Goal: Task Accomplishment & Management: Manage account settings

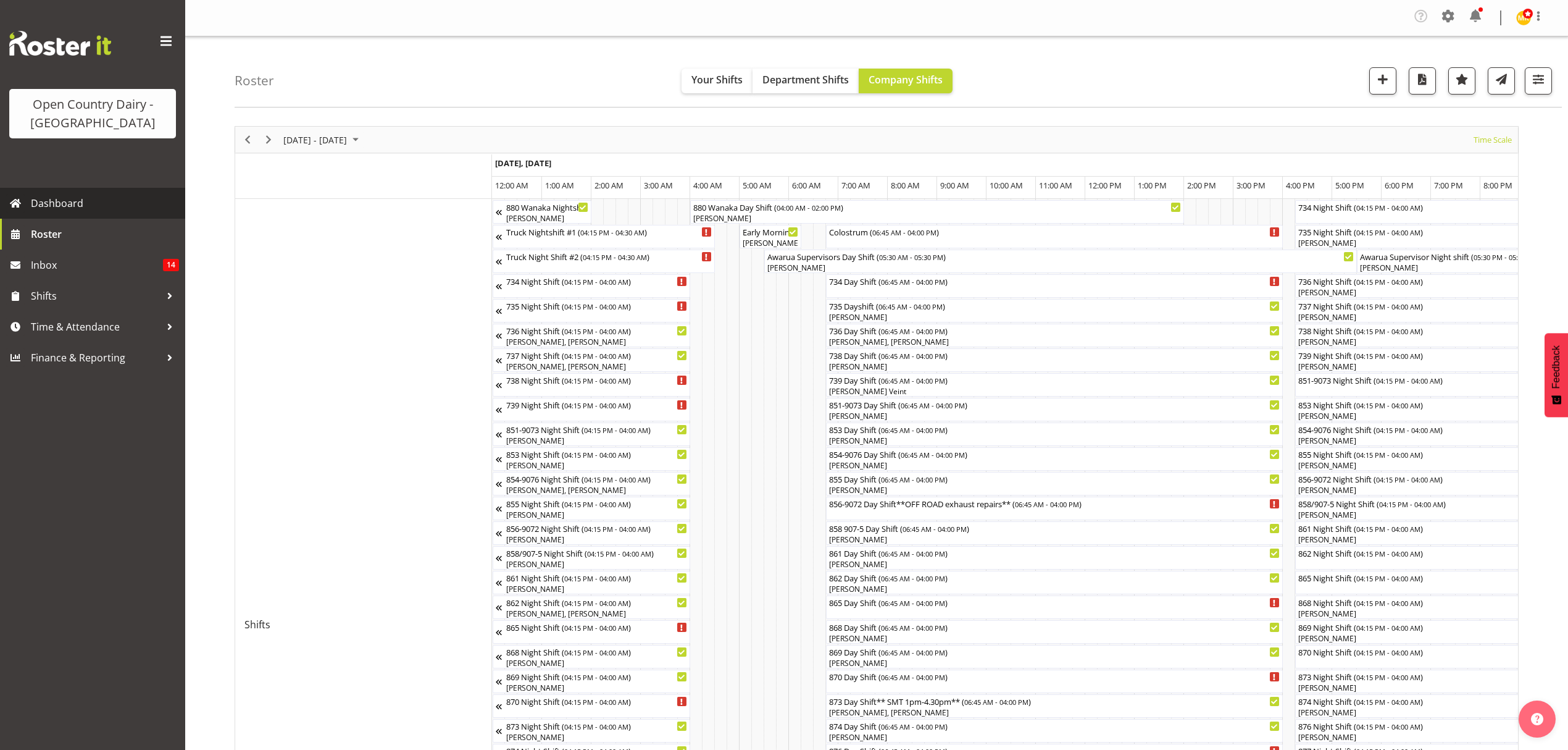
click at [94, 196] on span "Dashboard" at bounding box center [105, 203] width 148 height 18
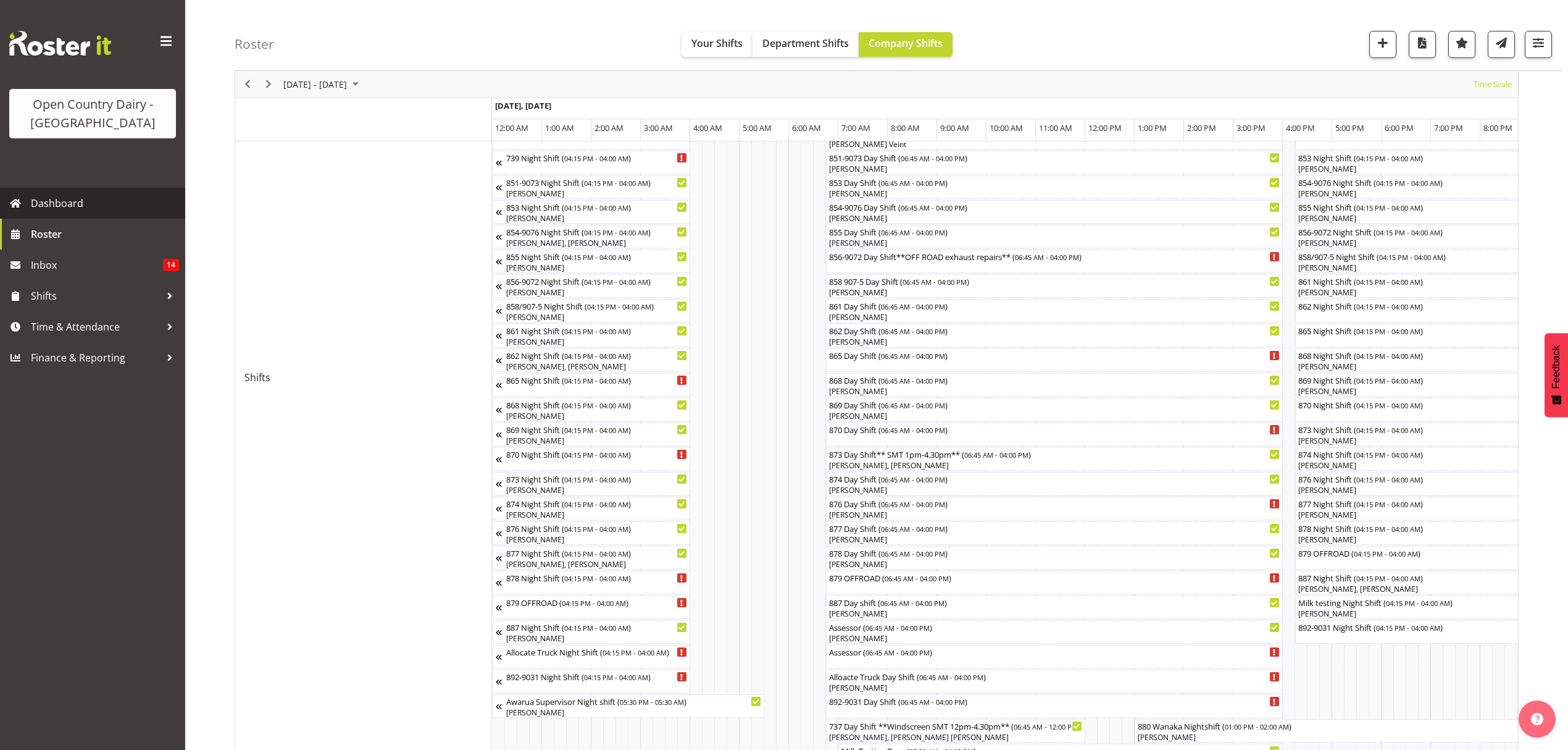
scroll to position [0, 4811]
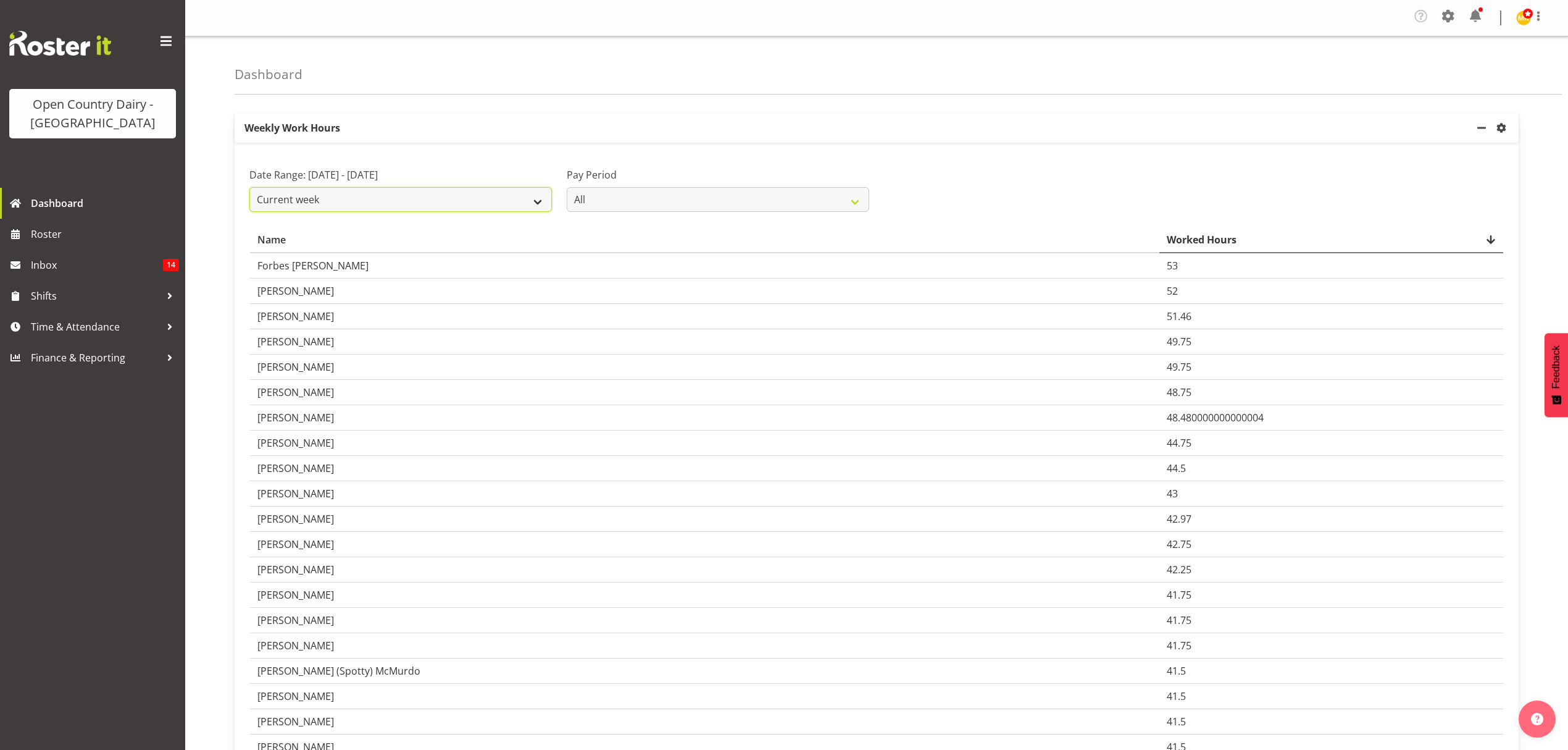
click at [540, 198] on select "Current week Last week Current Month Last Month Last 30 days" at bounding box center [401, 199] width 302 height 24
click at [250, 188] on select "Current week Last week Current Month Last Month Last 30 days" at bounding box center [401, 199] width 302 height 24
click at [0, 0] on div at bounding box center [0, 0] width 0 height 0
click at [527, 201] on select "Current week Last week Current Month Last Month Last 30 days" at bounding box center [401, 199] width 302 height 24
select select "current_month"
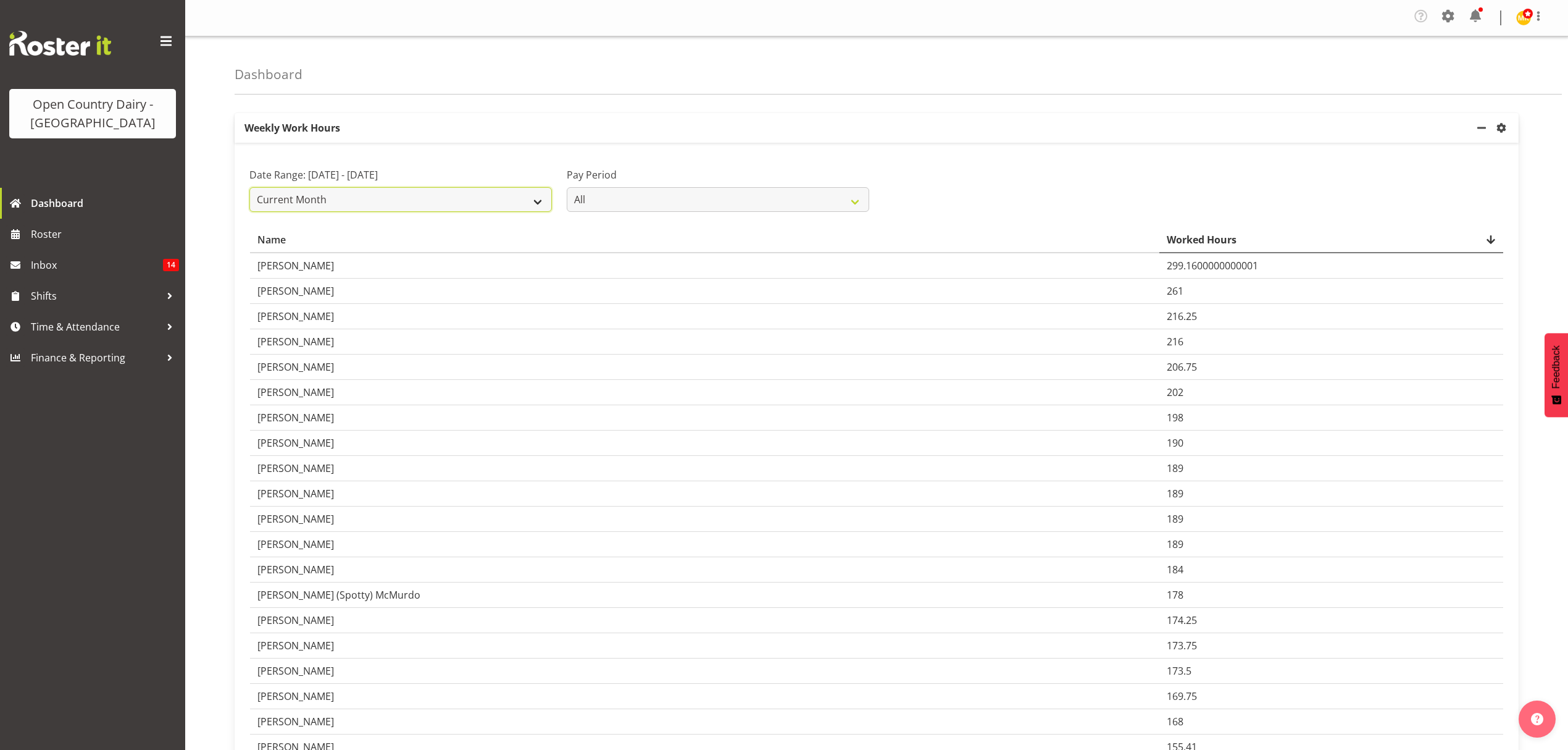
click at [250, 188] on select "Current week Last week Current Month Last Month Last 30 days" at bounding box center [401, 199] width 302 height 24
click at [590, 206] on select "All Fortnightly" at bounding box center [717, 199] width 302 height 24
select select "143"
click at [567, 188] on select "All Fortnightly" at bounding box center [717, 199] width 302 height 24
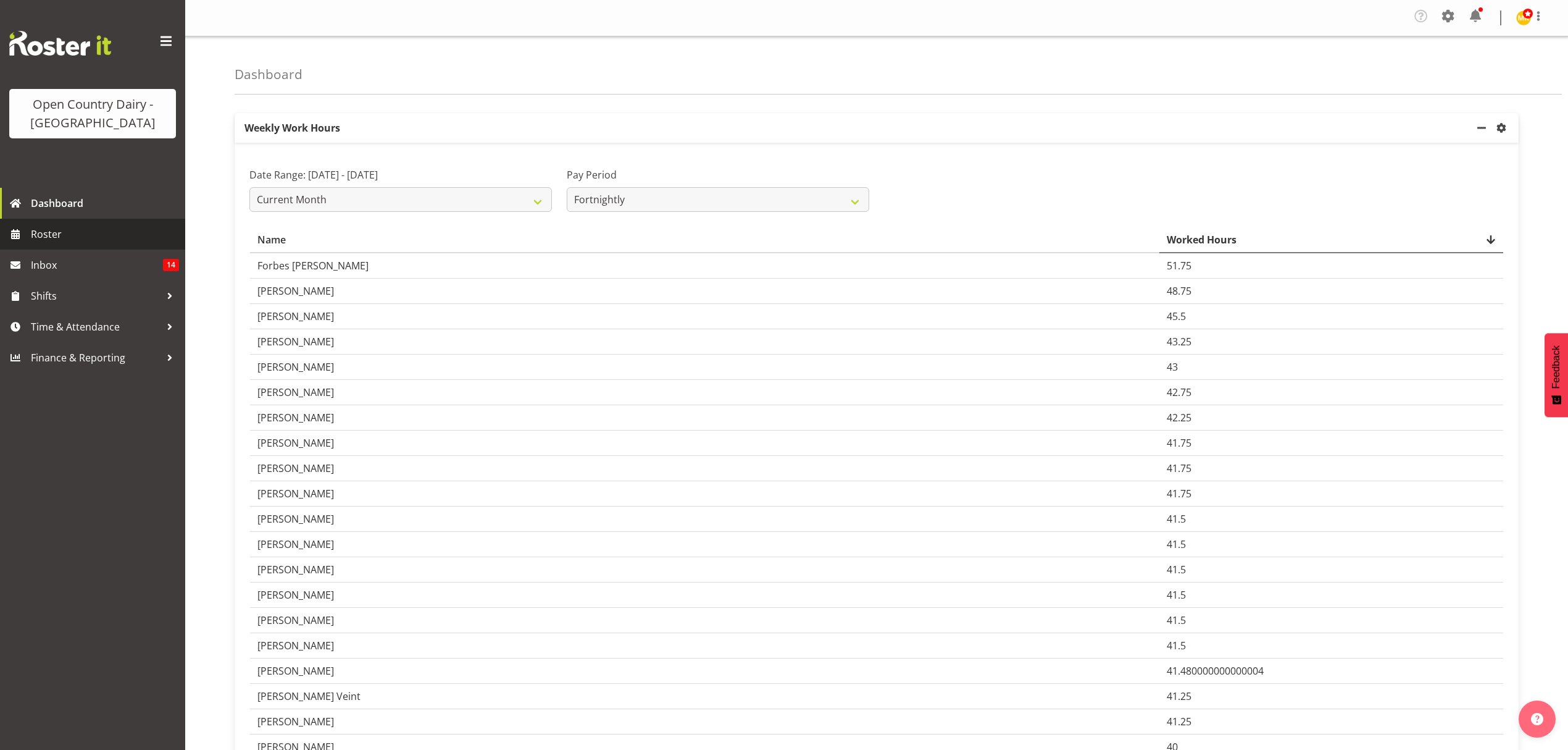
click at [117, 229] on span "Roster" at bounding box center [105, 234] width 148 height 18
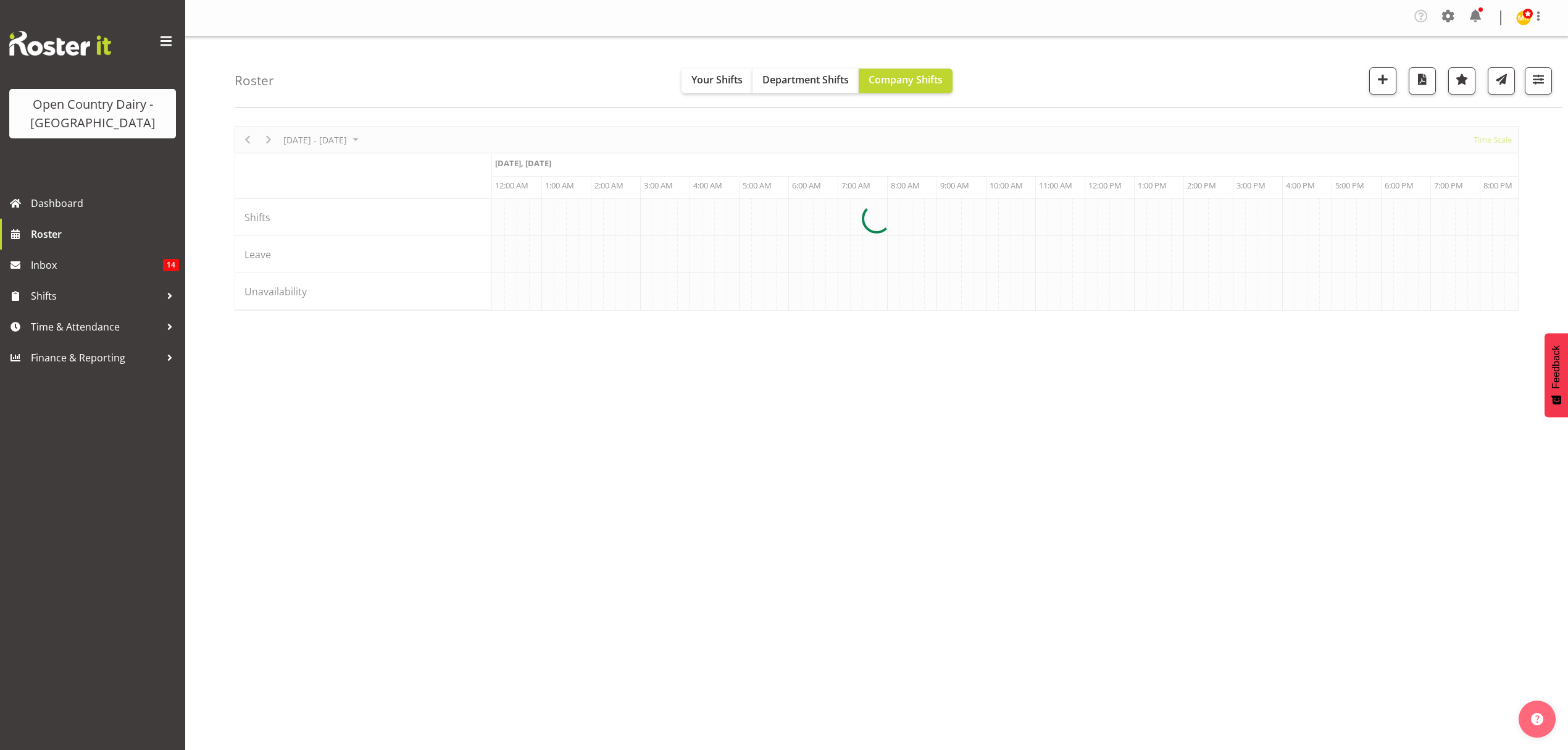
scroll to position [0, 4742]
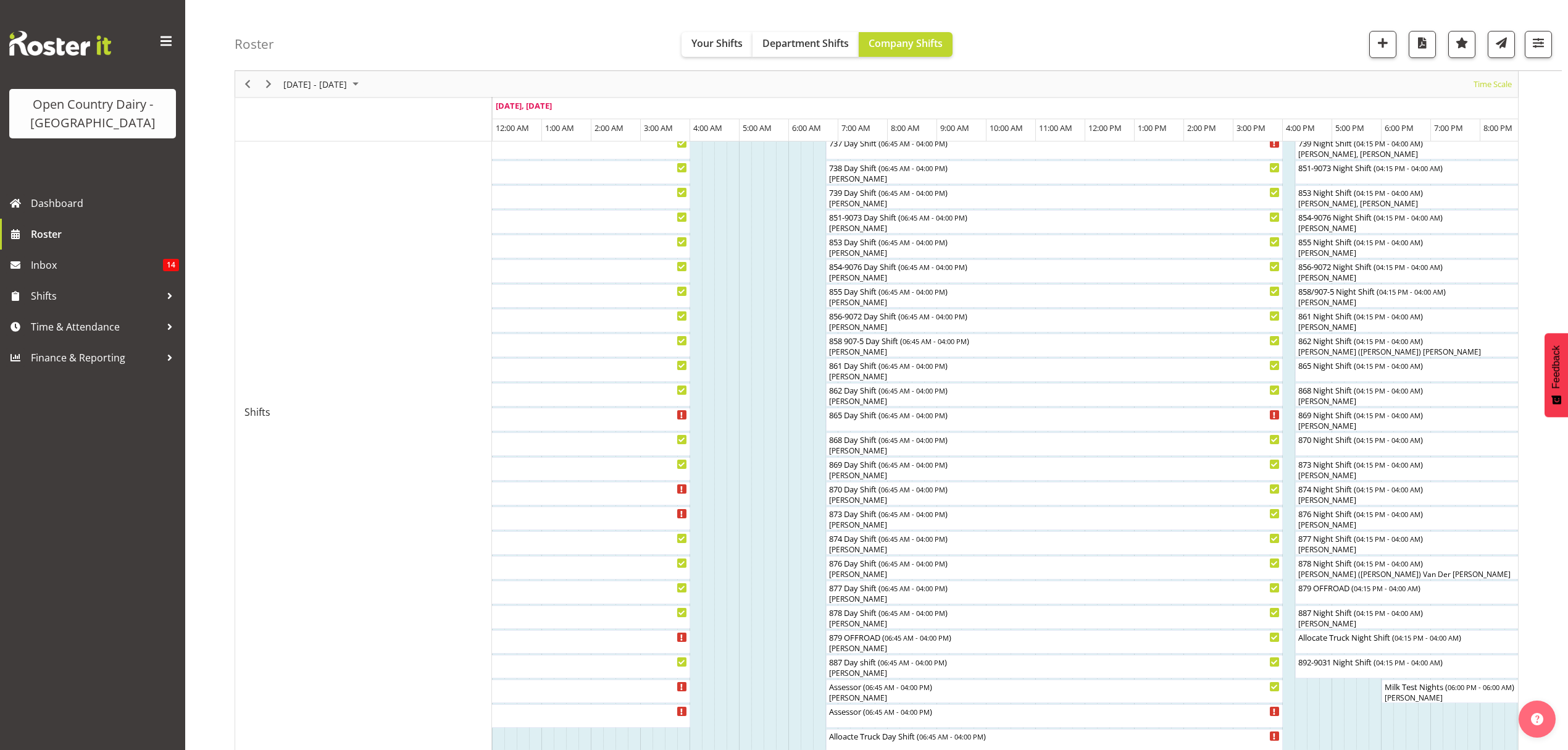
scroll to position [247, 0]
